Goal: Obtain resource: Download file/media

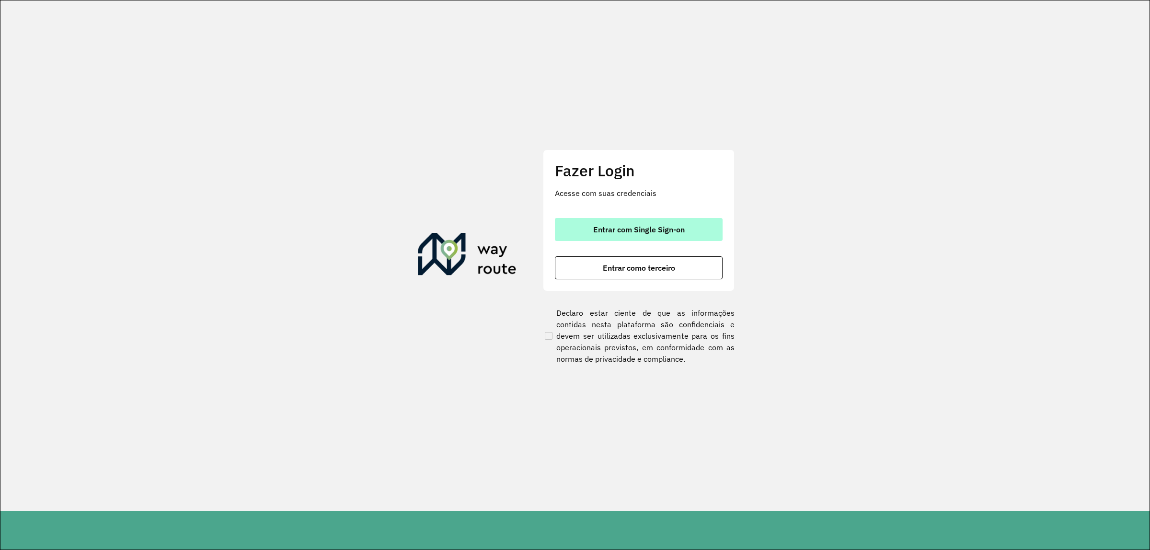
click at [624, 221] on button "Entrar com Single Sign-on" at bounding box center [639, 229] width 168 height 23
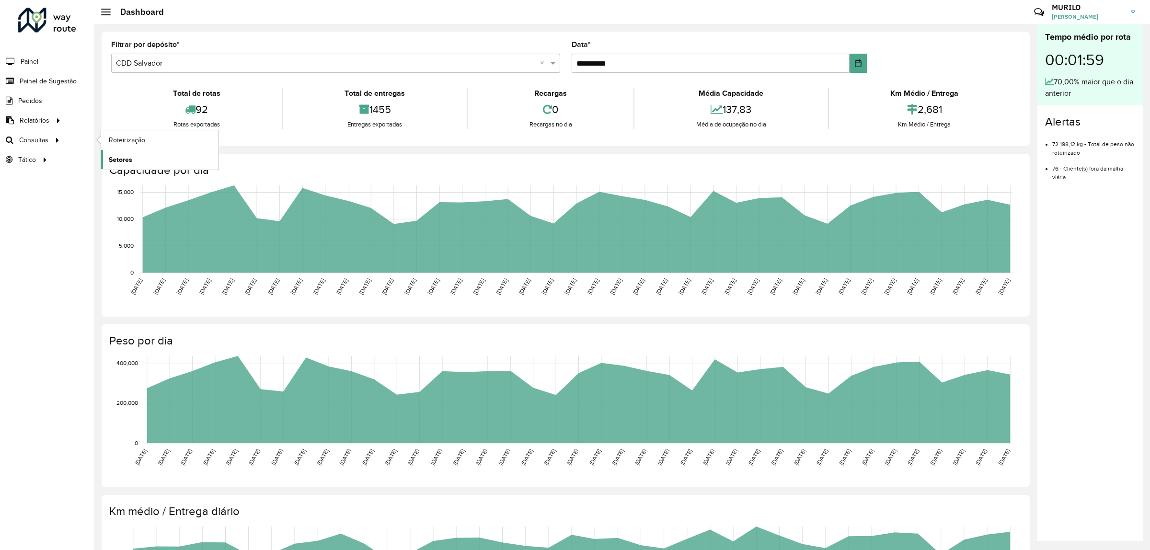
click at [139, 156] on link "Setores" at bounding box center [159, 159] width 117 height 19
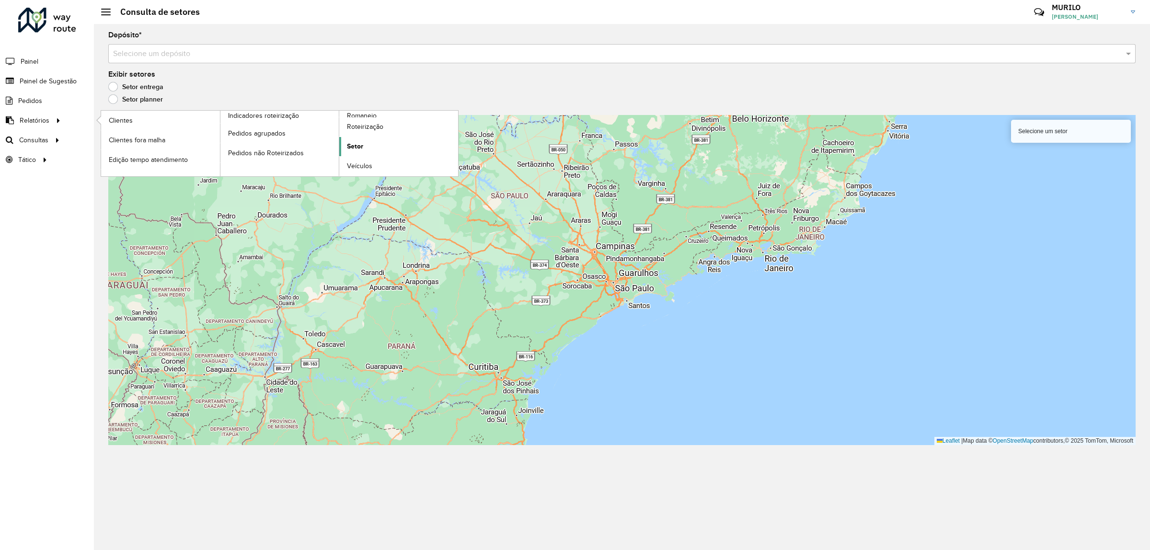
click at [356, 144] on span "Setor" at bounding box center [355, 146] width 16 height 10
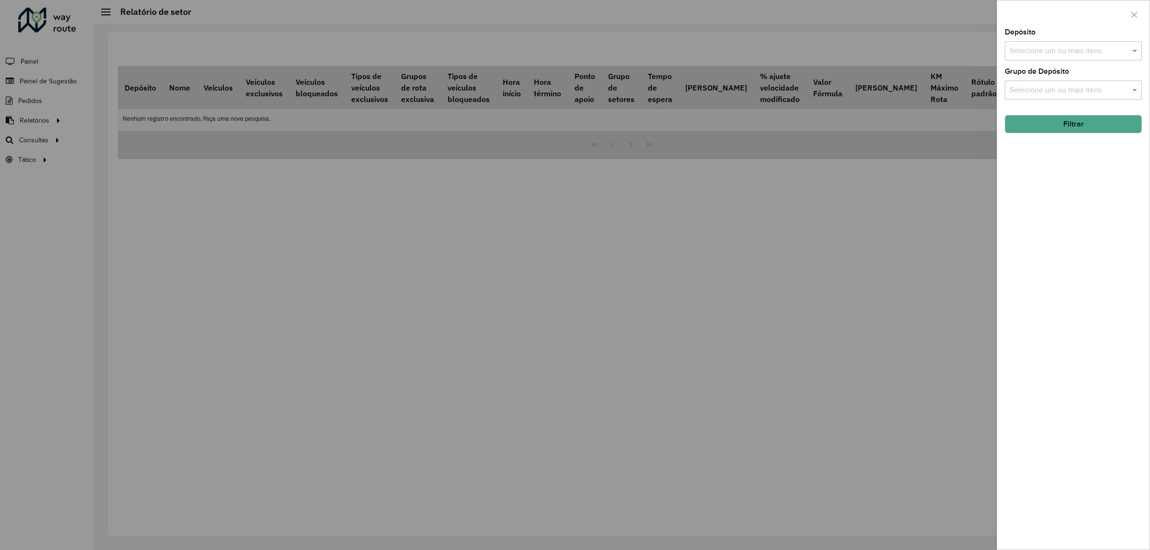
click at [920, 61] on div "Depósito Selecione um ou mais itens Grupo de Depósito Selecione um ou mais iten…" at bounding box center [1073, 289] width 152 height 521
click at [920, 46] on input "text" at bounding box center [1068, 51] width 123 height 11
click at [920, 116] on div "CDD Salvador" at bounding box center [1073, 115] width 136 height 16
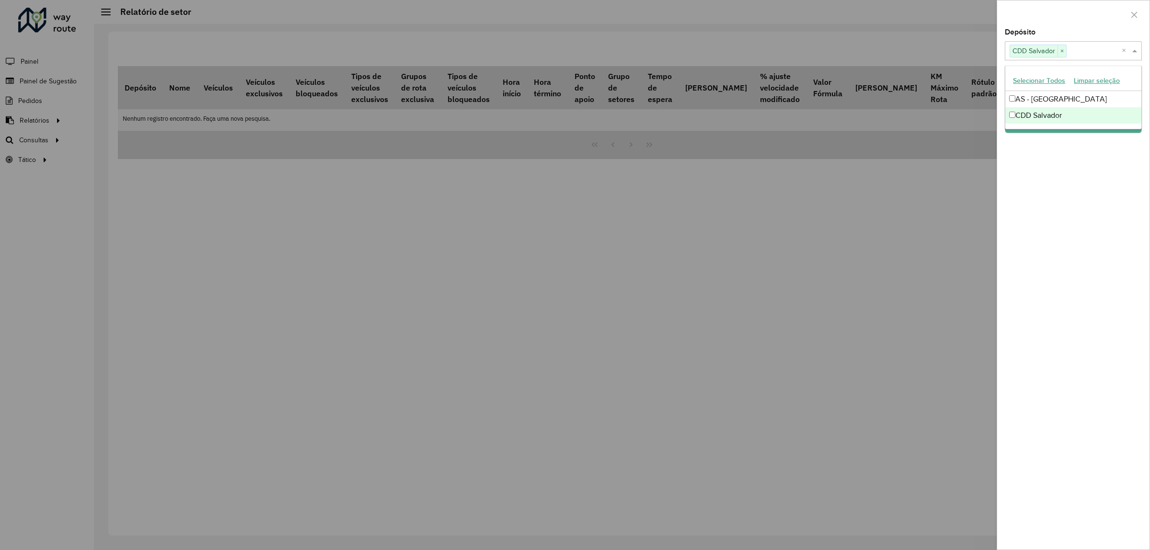
drag, startPoint x: 1079, startPoint y: 249, endPoint x: 1091, endPoint y: 182, distance: 68.1
click at [920, 245] on div "Depósito Selecione um ou mais itens CDD Salvador × × Grupo de Depósito Selecion…" at bounding box center [1073, 289] width 152 height 521
click at [920, 90] on input "text" at bounding box center [1068, 90] width 123 height 11
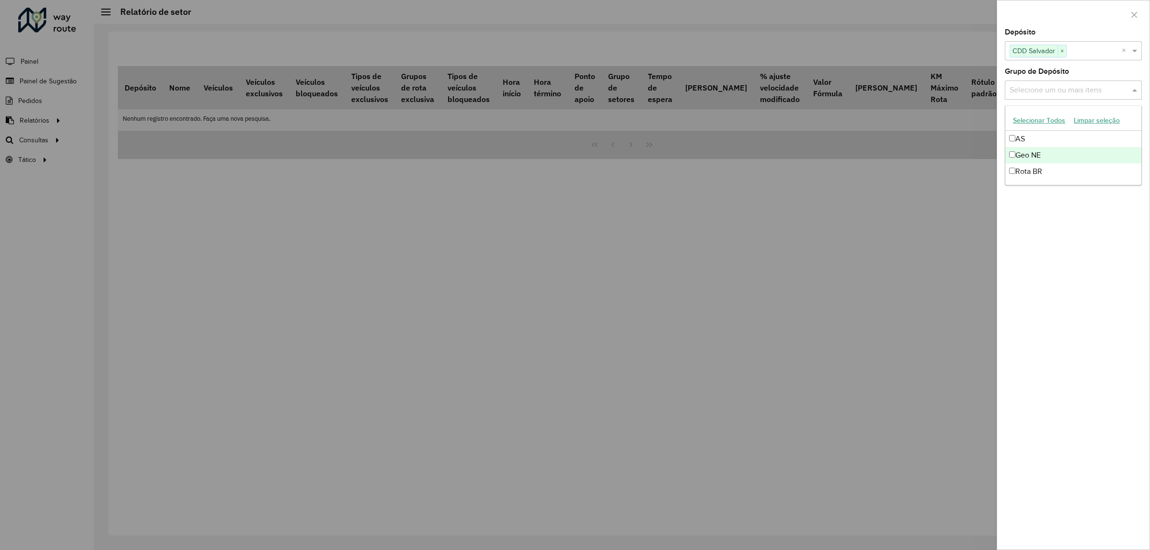
click at [920, 155] on div "Geo NE" at bounding box center [1073, 155] width 136 height 16
drag, startPoint x: 1058, startPoint y: 278, endPoint x: 1071, endPoint y: 241, distance: 39.7
click at [920, 278] on div "Depósito Selecione um ou mais itens CDD Salvador × × Grupo de Depósito Selecion…" at bounding box center [1073, 289] width 152 height 521
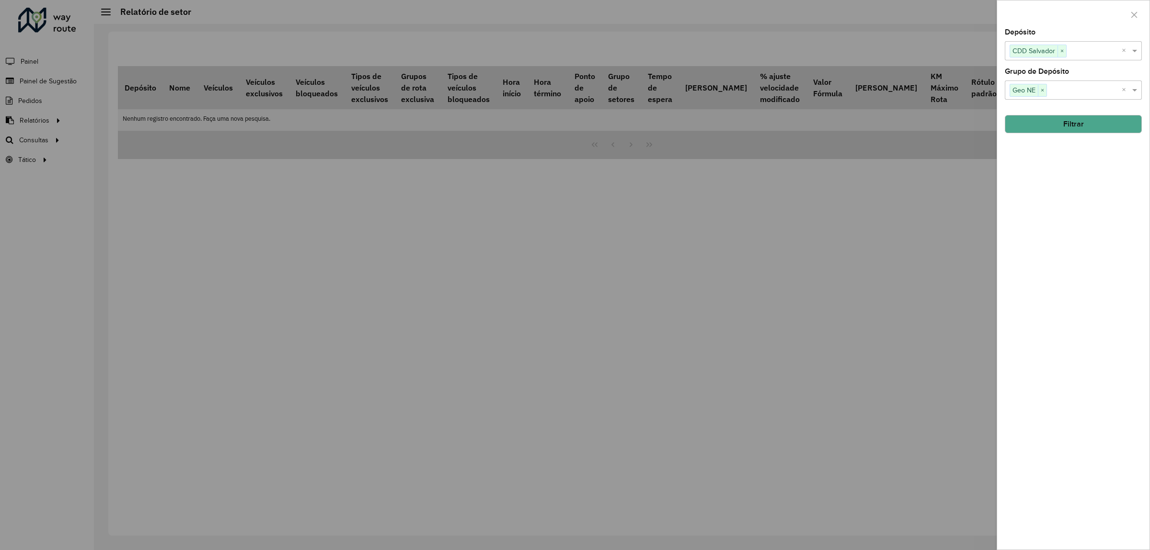
click at [920, 126] on button "Filtrar" at bounding box center [1073, 124] width 137 height 18
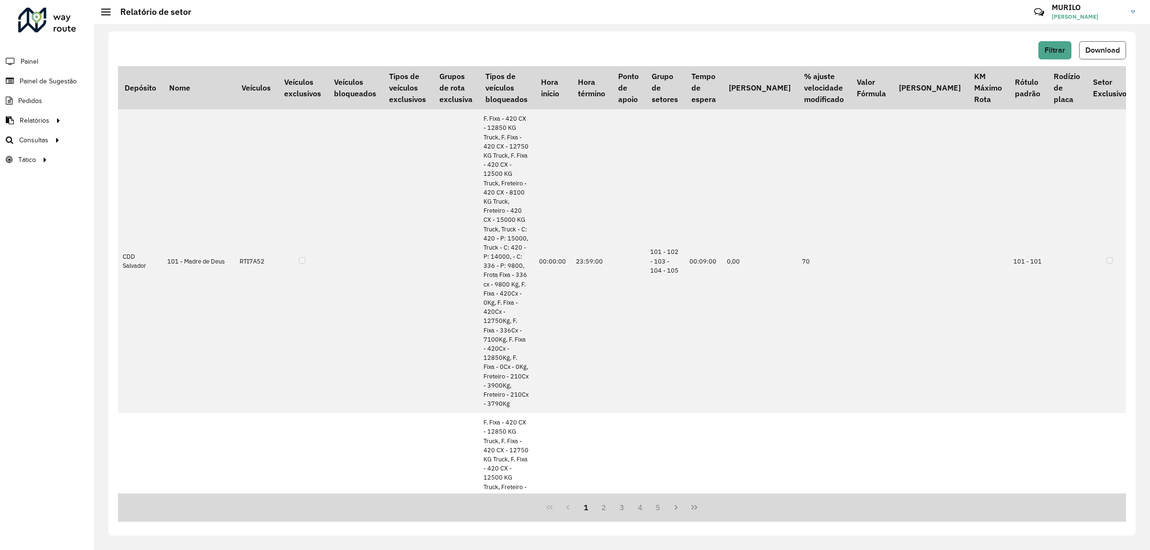
click at [920, 53] on span "Download" at bounding box center [1102, 50] width 34 height 8
